Goal: Transaction & Acquisition: Purchase product/service

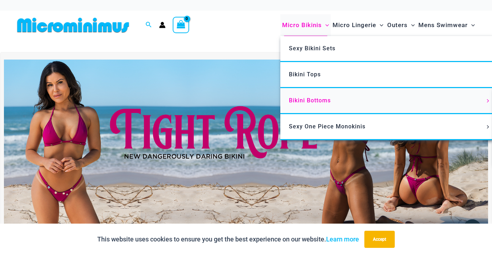
click at [307, 99] on span "Bikini Bottoms" at bounding box center [310, 100] width 42 height 7
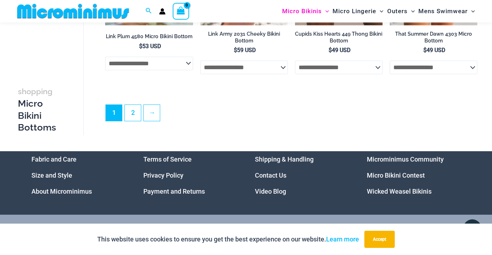
scroll to position [1946, 0]
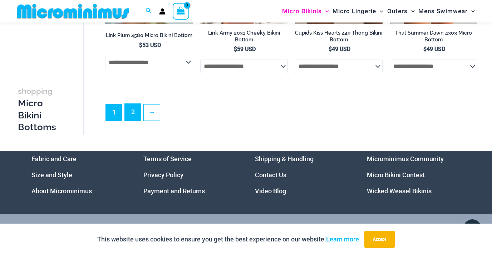
click at [130, 121] on link "2" at bounding box center [133, 112] width 16 height 17
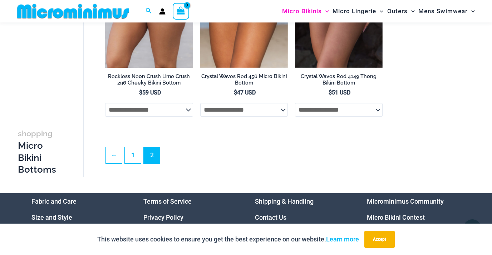
scroll to position [1005, 0]
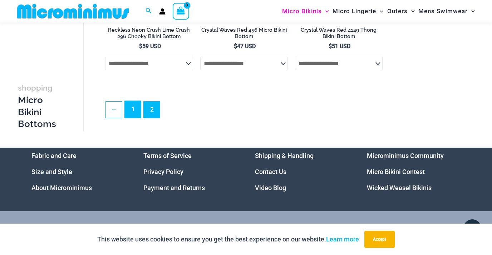
click at [131, 113] on link "1" at bounding box center [133, 109] width 16 height 17
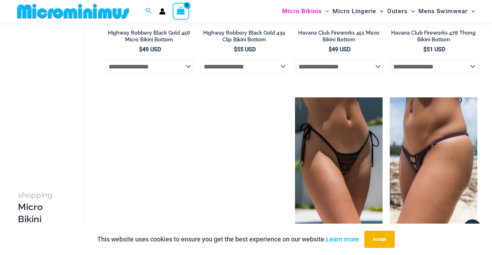
scroll to position [1576, 0]
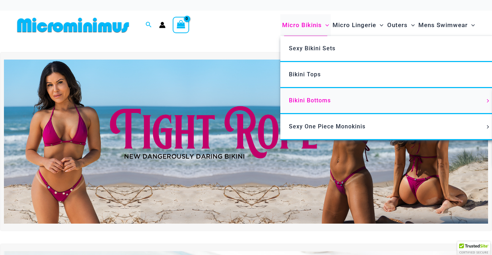
click at [308, 99] on span "Bikini Bottoms" at bounding box center [310, 100] width 42 height 7
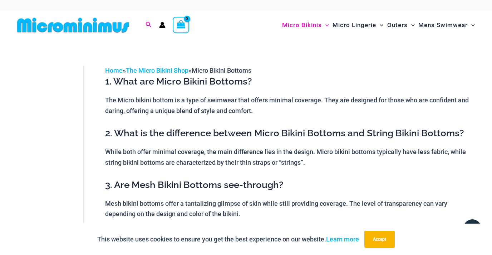
click at [147, 25] on icon "Search icon link" at bounding box center [149, 25] width 6 height 6
click at [164, 26] on input "Search for: Search" at bounding box center [194, 25] width 84 height 21
type input "***"
click button "Search" at bounding box center [0, 0] width 0 height 0
click at [150, 27] on icon "Search icon link" at bounding box center [149, 25] width 6 height 6
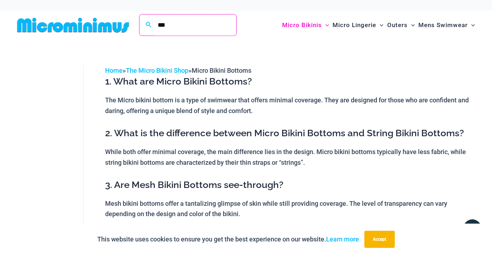
type input "***"
click button "Search" at bounding box center [0, 0] width 0 height 0
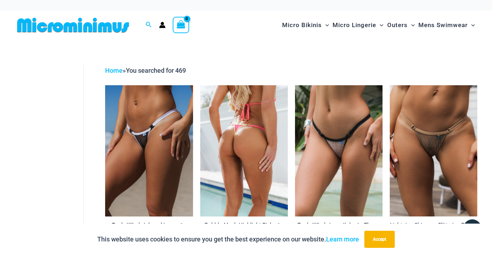
click at [253, 134] on img at bounding box center [244, 150] width 88 height 131
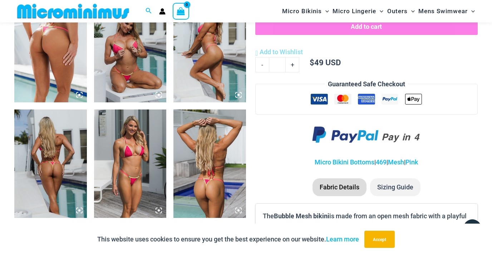
scroll to position [490, 0]
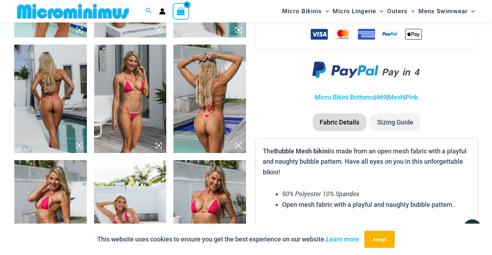
click at [136, 129] on img at bounding box center [130, 99] width 73 height 109
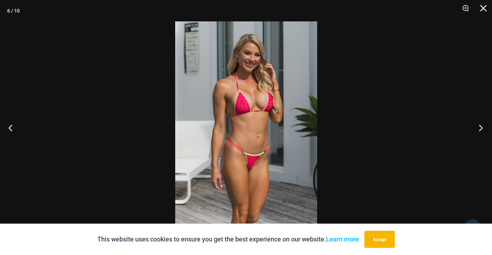
click at [479, 129] on button "Next" at bounding box center [478, 128] width 27 height 36
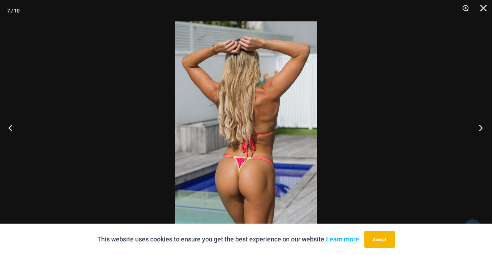
click at [479, 129] on button "Next" at bounding box center [478, 128] width 27 height 36
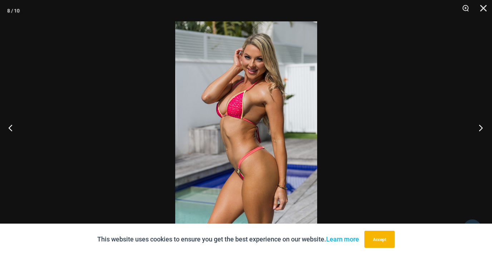
click at [479, 129] on button "Next" at bounding box center [478, 128] width 27 height 36
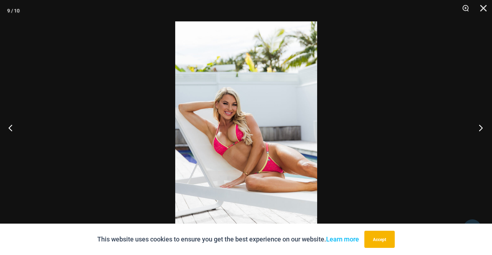
click at [479, 129] on button "Next" at bounding box center [478, 128] width 27 height 36
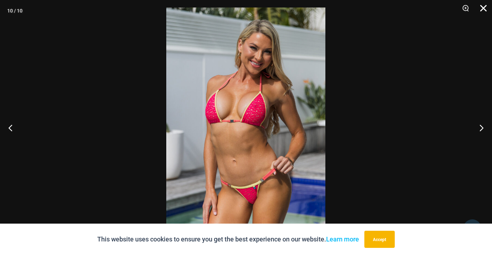
click at [485, 8] on button "Close" at bounding box center [481, 10] width 18 height 21
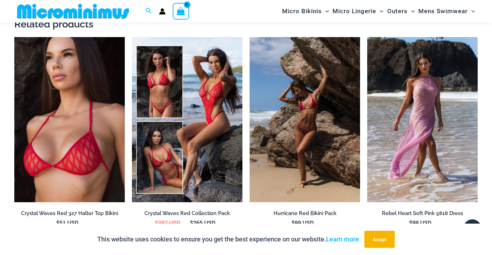
scroll to position [997, 0]
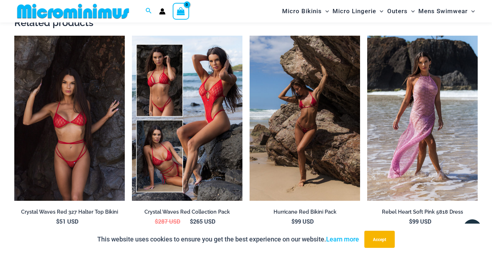
click at [92, 131] on img at bounding box center [69, 119] width 110 height 166
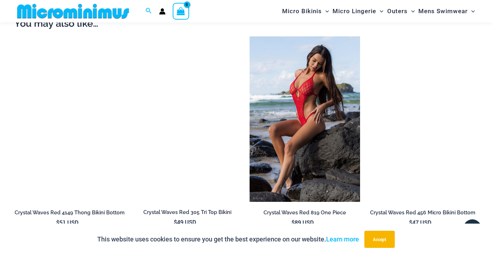
scroll to position [648, 0]
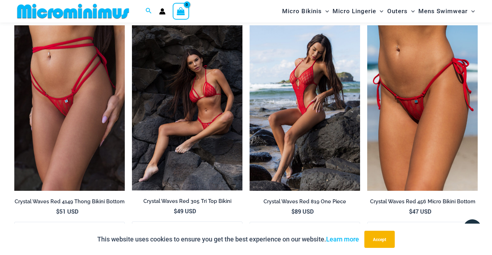
click at [202, 117] on img at bounding box center [187, 107] width 110 height 165
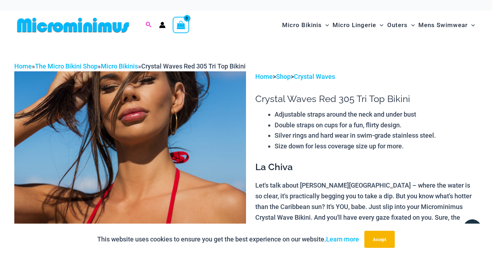
click at [150, 24] on icon "Search icon link" at bounding box center [148, 25] width 6 height 6
type input "****"
click button "Search" at bounding box center [0, 0] width 0 height 0
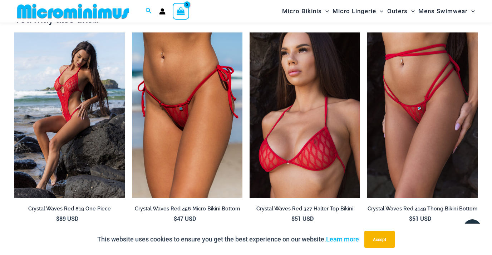
scroll to position [643, 0]
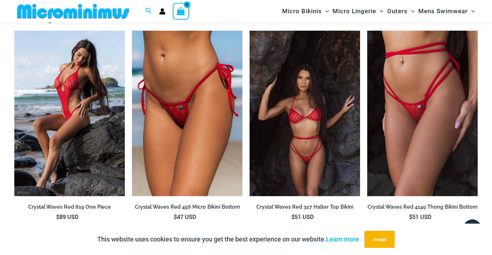
click at [303, 126] on img at bounding box center [304, 114] width 110 height 166
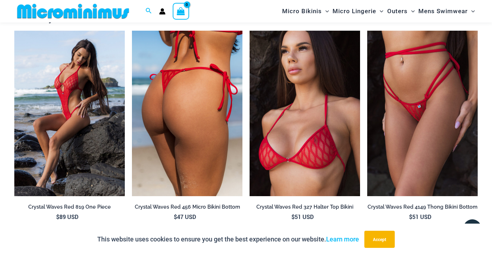
click at [203, 127] on img at bounding box center [187, 114] width 110 height 166
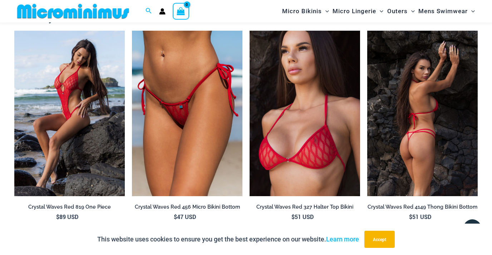
click at [393, 119] on img at bounding box center [422, 114] width 110 height 166
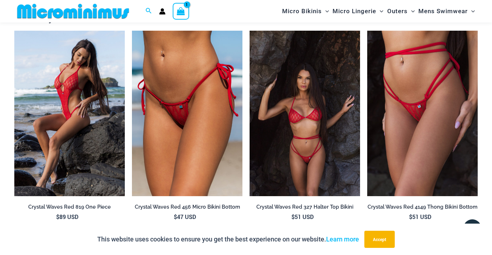
click at [293, 124] on img at bounding box center [304, 114] width 110 height 166
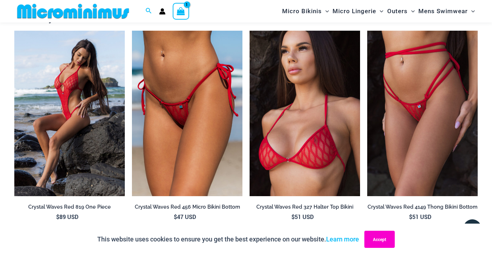
click at [386, 240] on button "Accept" at bounding box center [379, 239] width 30 height 17
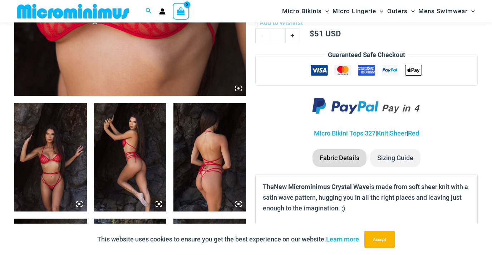
scroll to position [318, 0]
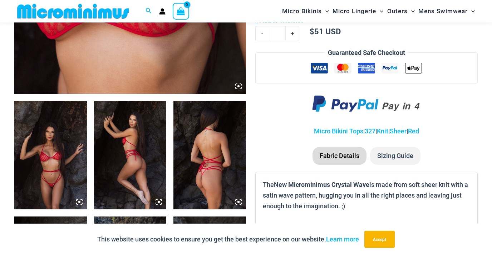
click at [128, 164] on img at bounding box center [130, 155] width 73 height 109
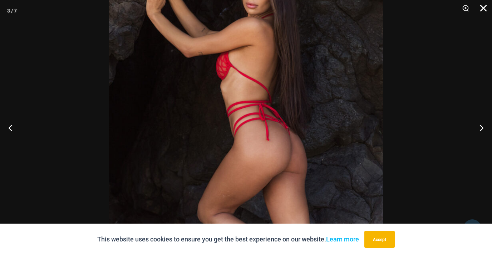
click at [484, 6] on button "Close" at bounding box center [481, 10] width 18 height 21
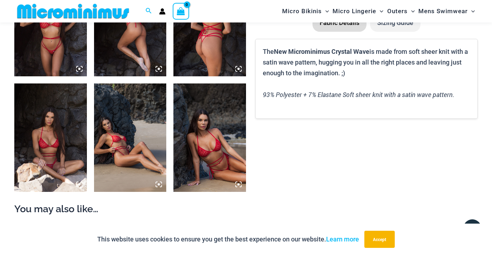
scroll to position [452, 0]
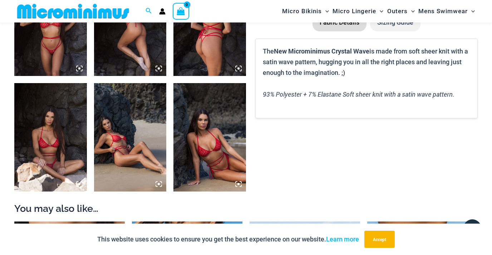
click at [221, 142] on img at bounding box center [209, 137] width 73 height 109
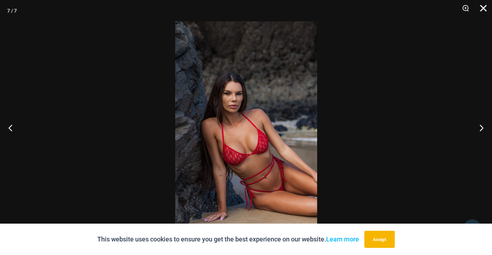
click at [482, 8] on button "Close" at bounding box center [481, 10] width 18 height 21
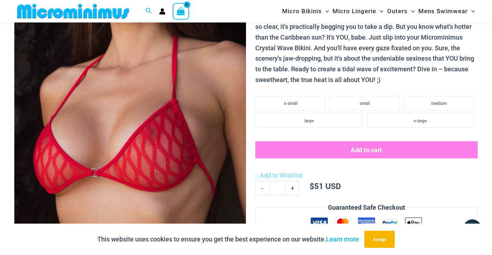
scroll to position [163, 0]
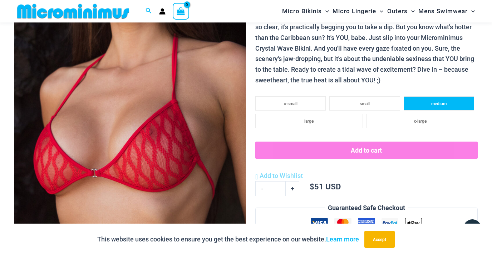
click at [420, 104] on li "medium" at bounding box center [438, 103] width 70 height 14
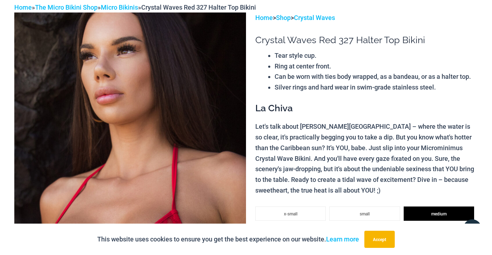
scroll to position [0, 0]
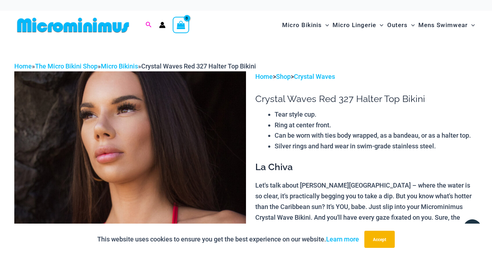
click at [146, 22] on icon "Search icon link" at bounding box center [148, 25] width 6 height 6
click at [166, 25] on input "Search for: Search" at bounding box center [194, 25] width 84 height 21
paste input "**********"
type input "*"
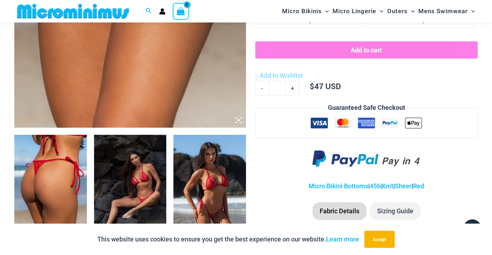
scroll to position [330, 0]
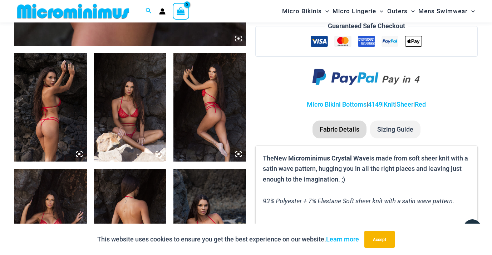
scroll to position [377, 0]
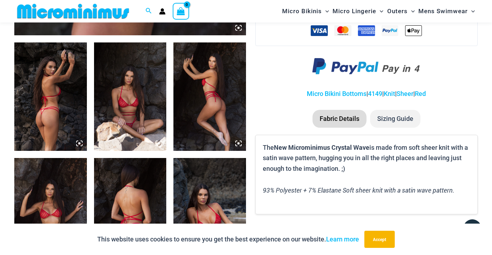
click at [51, 112] on img at bounding box center [50, 97] width 73 height 109
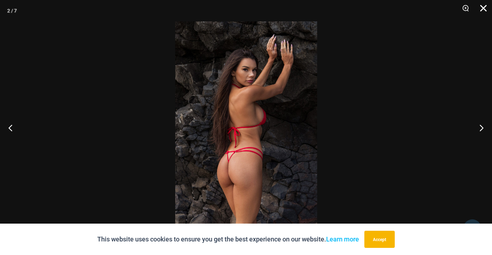
click at [483, 7] on button "Close" at bounding box center [481, 10] width 18 height 21
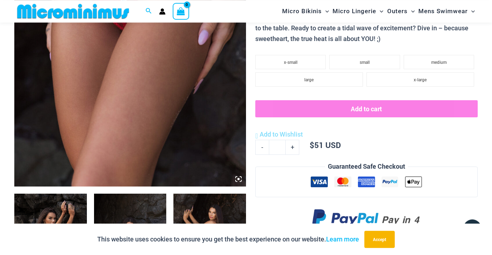
scroll to position [224, 0]
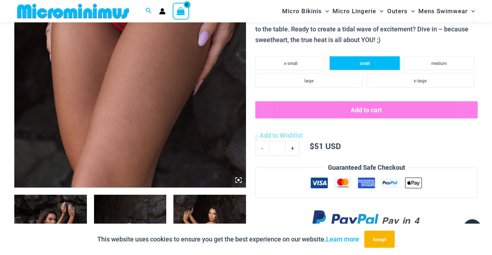
click at [358, 62] on li "small" at bounding box center [364, 63] width 70 height 14
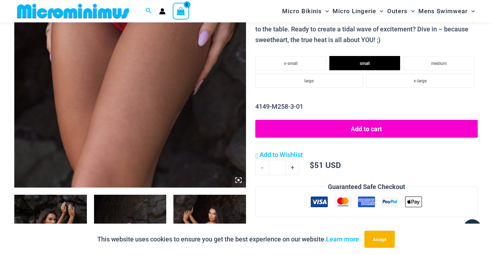
click at [372, 132] on button "Add to cart" at bounding box center [366, 129] width 222 height 18
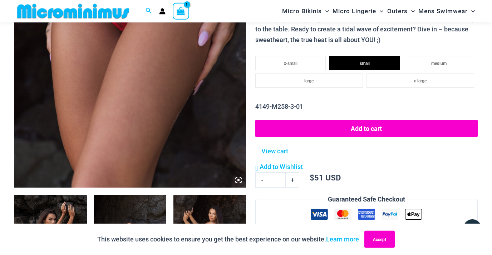
click at [377, 242] on button "Accept" at bounding box center [379, 239] width 30 height 17
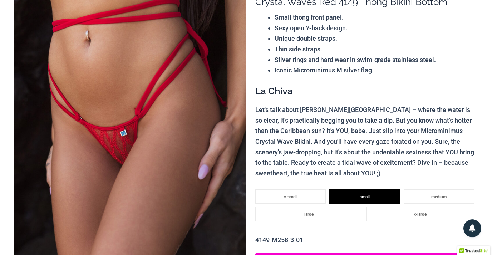
scroll to position [0, 0]
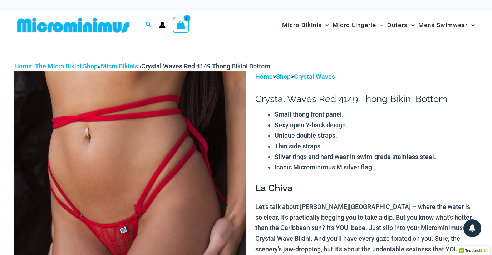
click at [180, 26] on icon "View Shopping Cart, 1 items" at bounding box center [181, 25] width 8 height 8
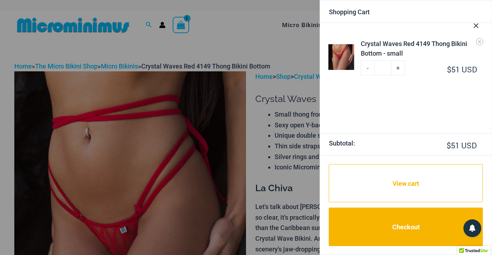
click at [476, 26] on icon "Close Cart Drawer" at bounding box center [476, 26] width 8 height 8
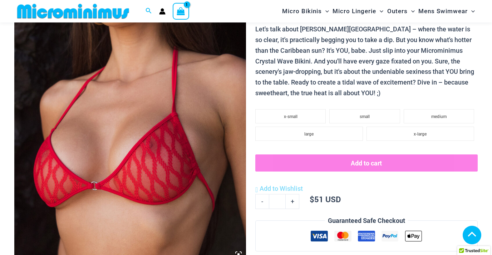
scroll to position [151, 0]
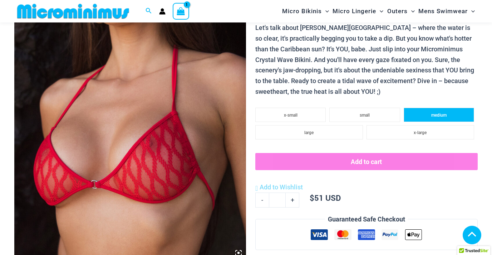
click at [439, 115] on span "medium" at bounding box center [438, 115] width 15 height 5
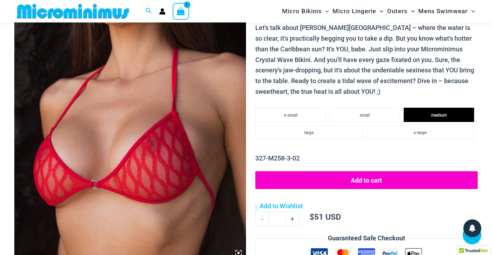
click at [371, 182] on button "Add to cart" at bounding box center [366, 180] width 222 height 18
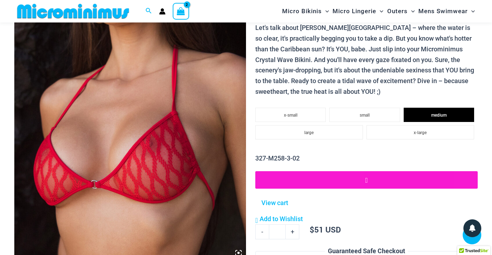
click at [181, 11] on icon "View Shopping Cart, 2 items" at bounding box center [181, 11] width 8 height 8
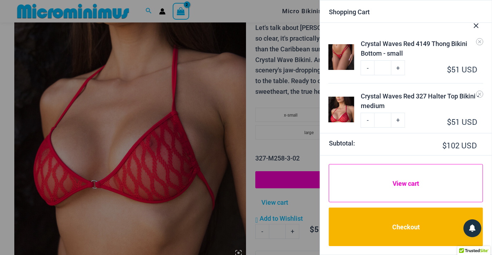
click at [396, 186] on link "View cart" at bounding box center [406, 183] width 154 height 38
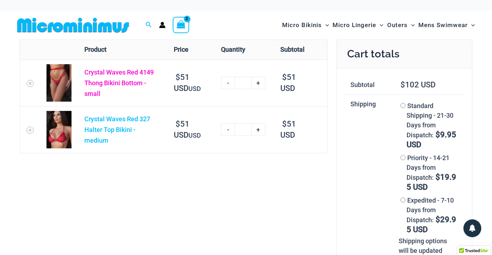
click at [129, 88] on link "Crystal Waves Red 4149 Thong Bikini Bottom - small" at bounding box center [118, 83] width 69 height 29
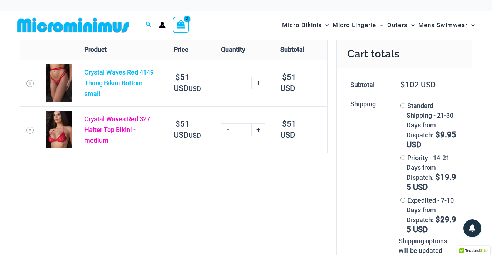
click at [126, 125] on link "Crystal Waves Red 327 Halter Top Bikini - medium" at bounding box center [117, 129] width 66 height 29
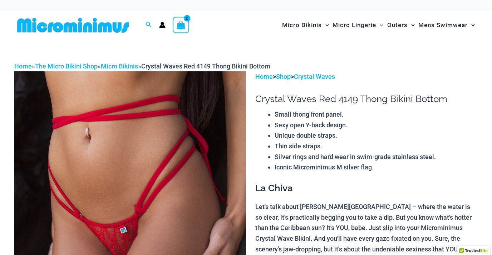
select select
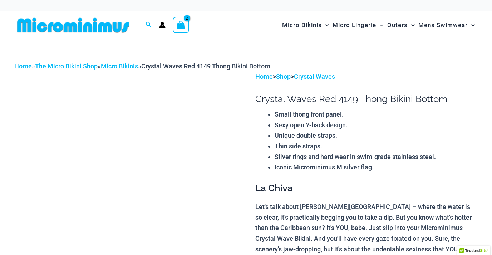
select select
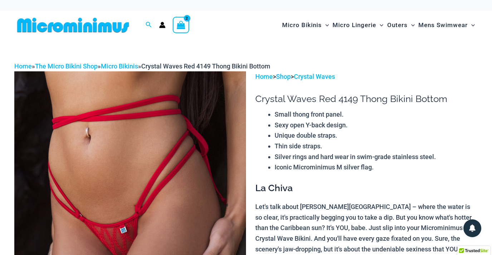
click at [175, 24] on div "View Shopping Cart, 2 items" at bounding box center [181, 25] width 16 height 16
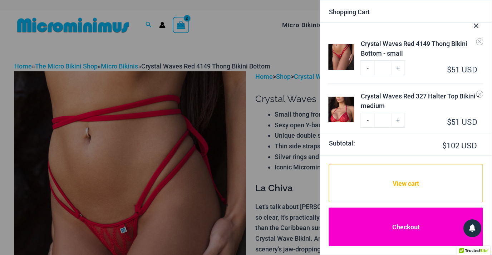
click at [426, 222] on link "Checkout" at bounding box center [406, 227] width 154 height 39
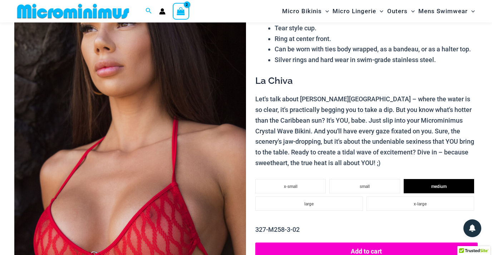
scroll to position [52, 0]
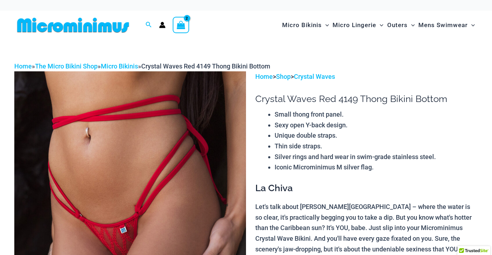
select select
click at [180, 23] on icon "View Shopping Cart, 2 items" at bounding box center [180, 25] width 8 height 8
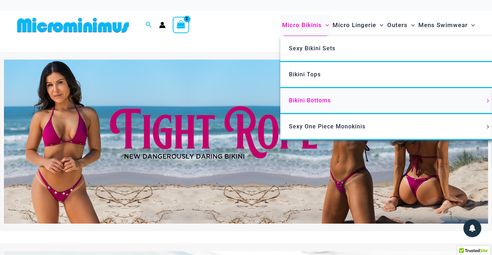
click at [310, 99] on span "Bikini Bottoms" at bounding box center [310, 100] width 42 height 7
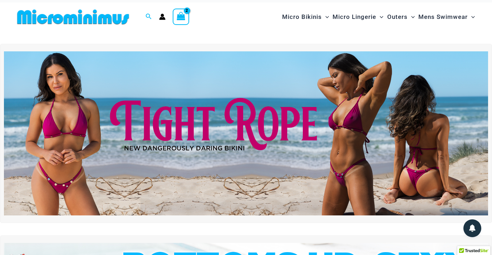
scroll to position [9, 0]
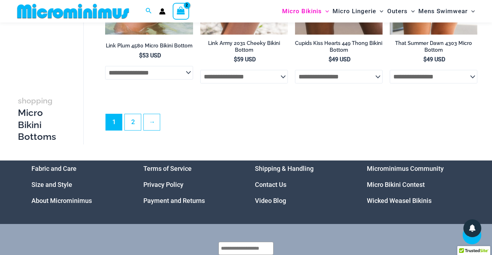
scroll to position [1921, 0]
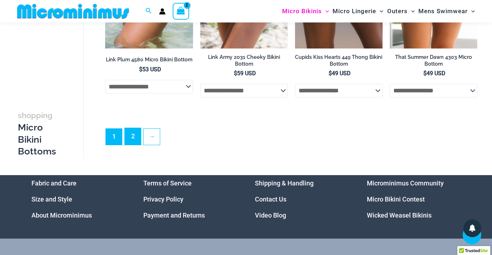
click at [134, 145] on link "2" at bounding box center [133, 136] width 16 height 17
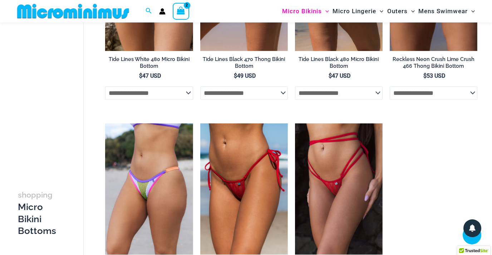
scroll to position [834, 0]
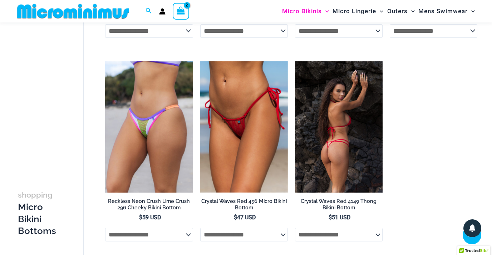
click at [341, 161] on img at bounding box center [339, 126] width 88 height 131
click at [331, 116] on img at bounding box center [339, 126] width 88 height 131
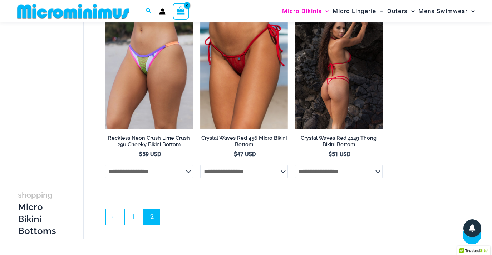
scroll to position [988, 0]
